Goal: Browse casually: Explore the website without a specific task or goal

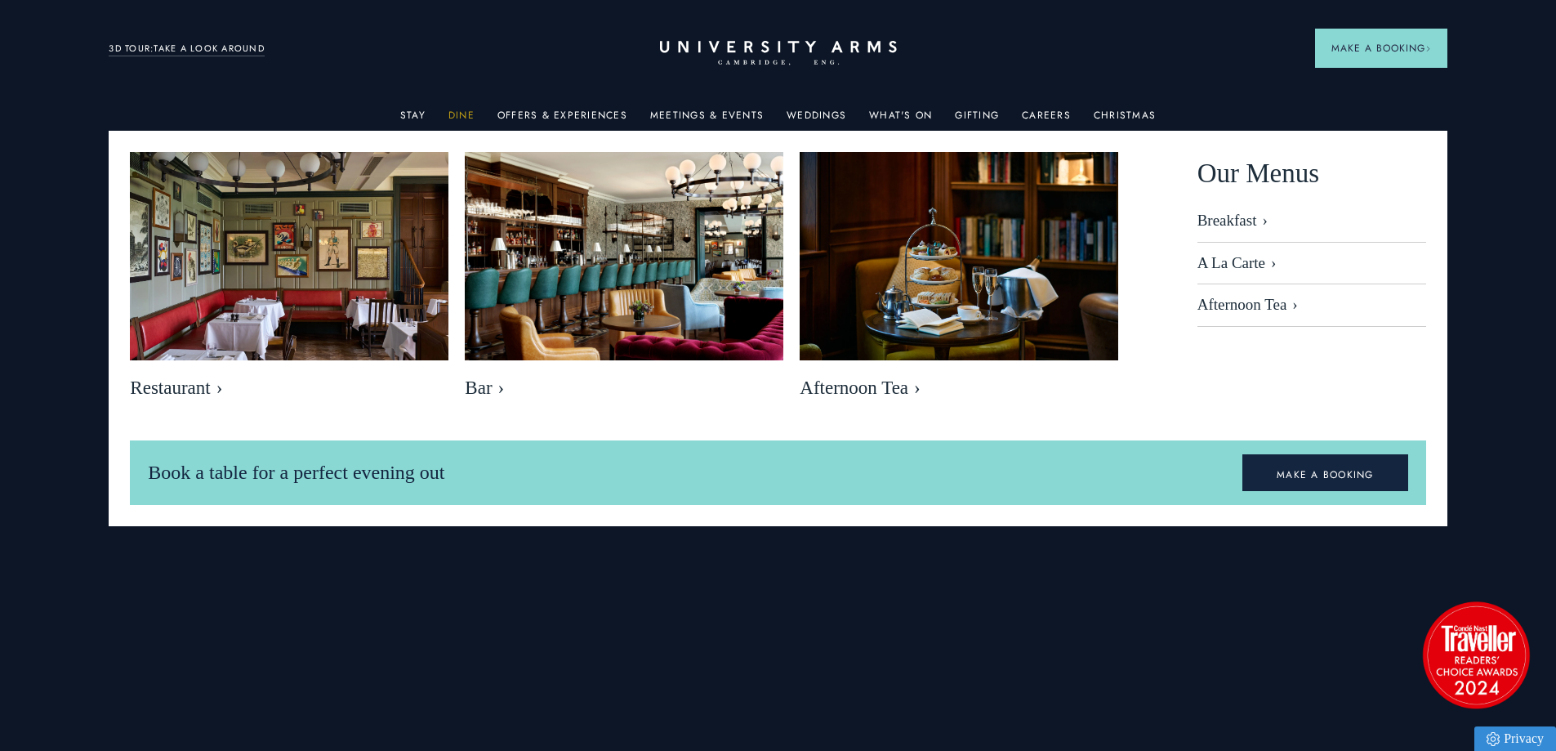
click at [469, 109] on link "Dine" at bounding box center [461, 119] width 26 height 21
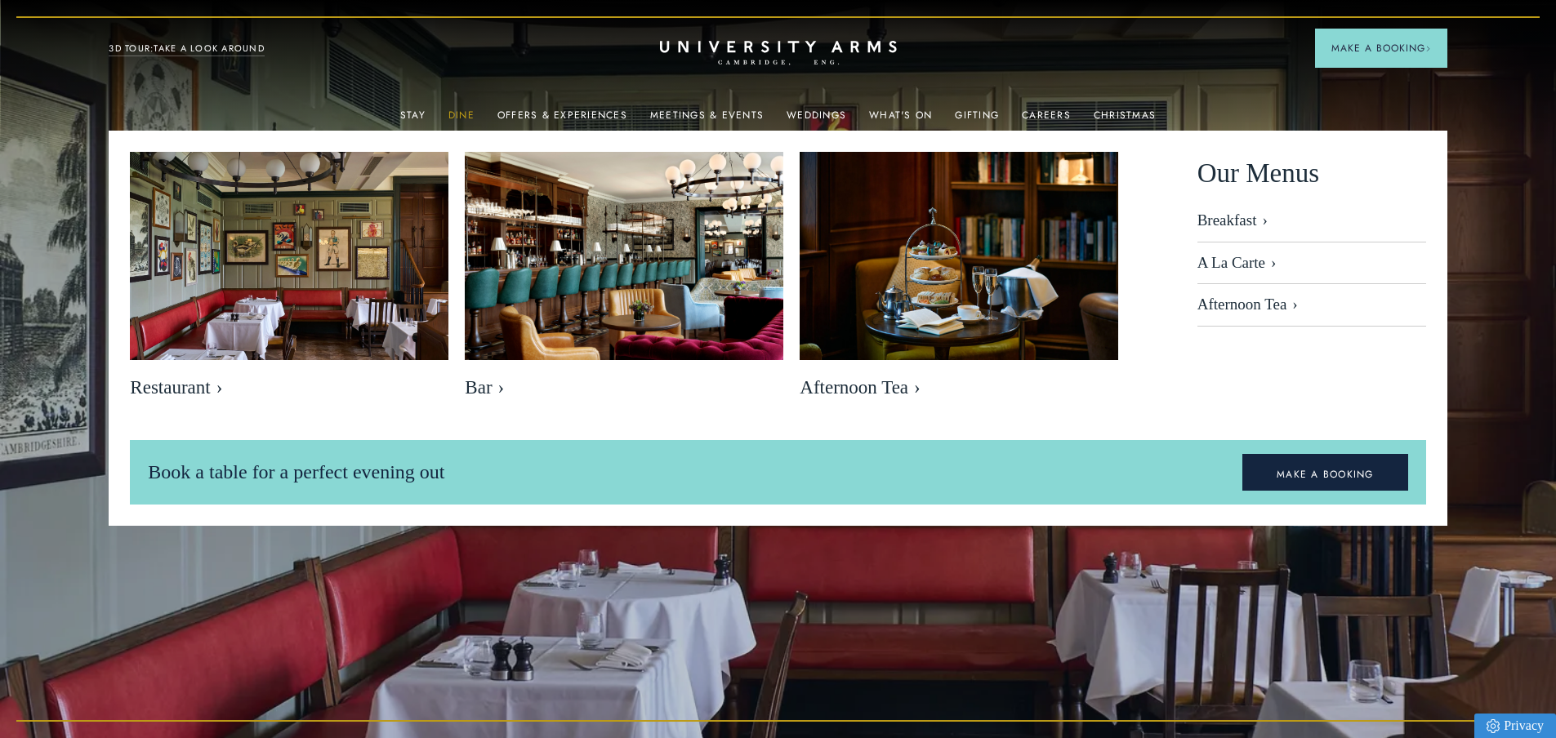
click at [466, 111] on link "Dine" at bounding box center [461, 119] width 26 height 21
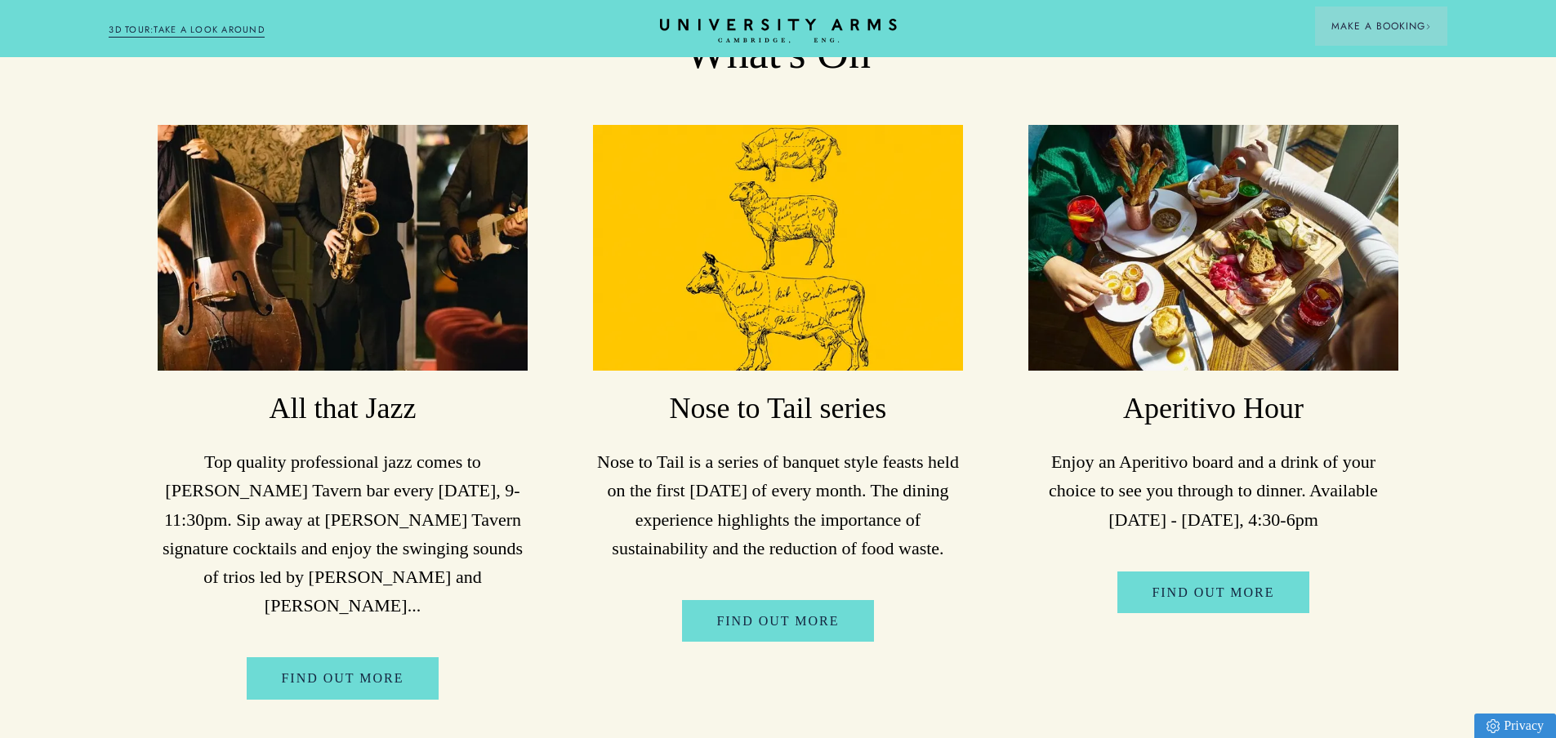
scroll to position [3211, 0]
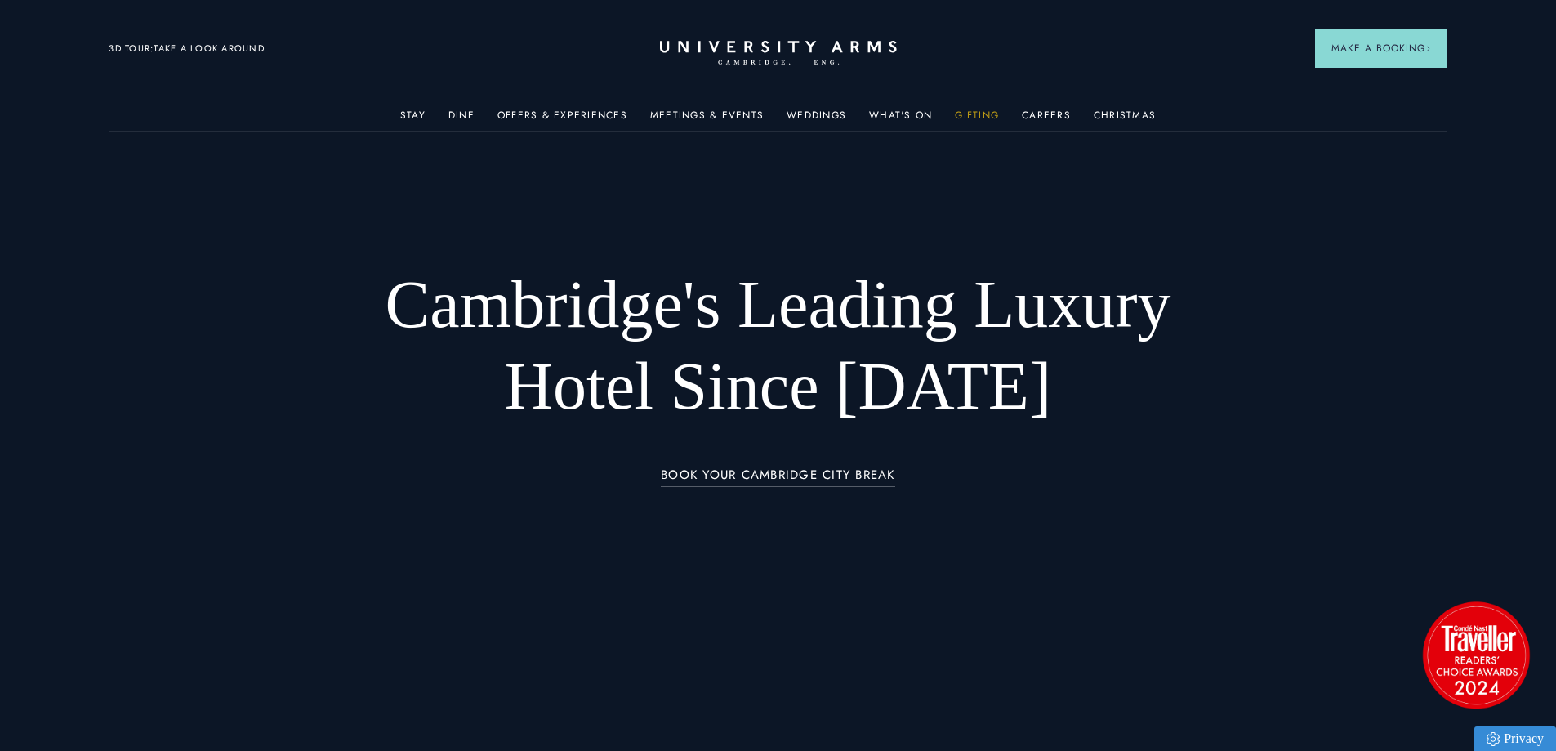
click at [955, 114] on link "Gifting" at bounding box center [977, 119] width 44 height 21
